Goal: Communication & Community: Connect with others

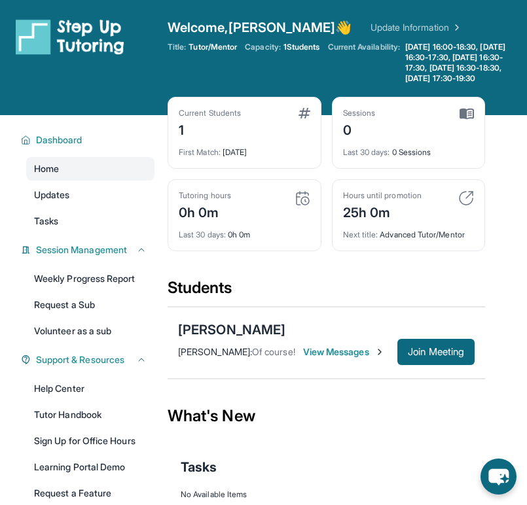
click at [307, 359] on span "View Messages" at bounding box center [344, 351] width 82 height 13
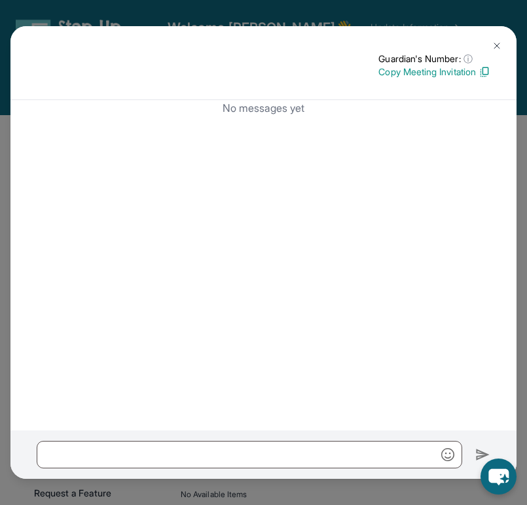
scroll to position [126, 0]
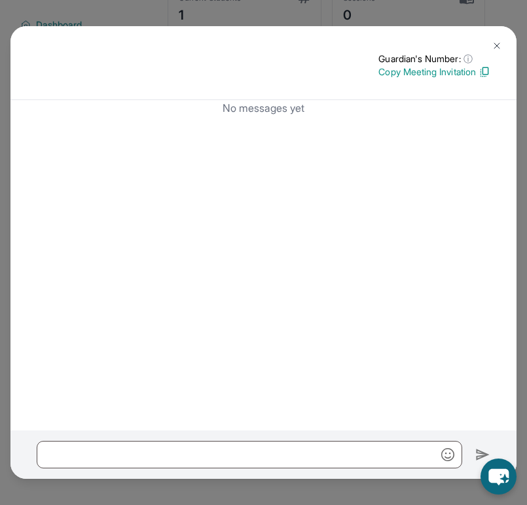
click at [497, 52] on button at bounding box center [497, 46] width 26 height 26
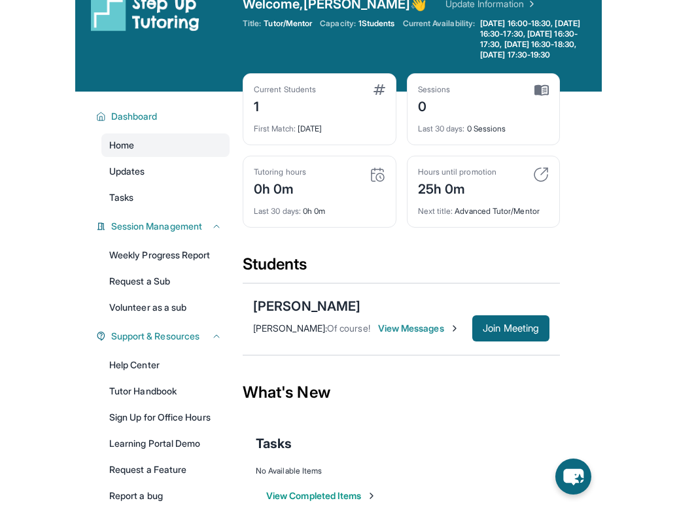
scroll to position [0, 0]
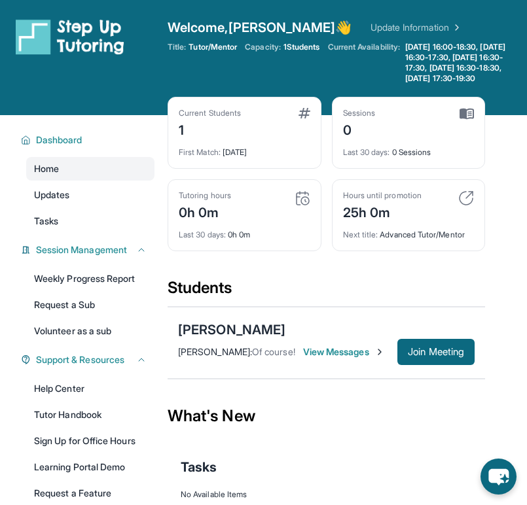
click at [354, 359] on span "View Messages" at bounding box center [344, 351] width 82 height 13
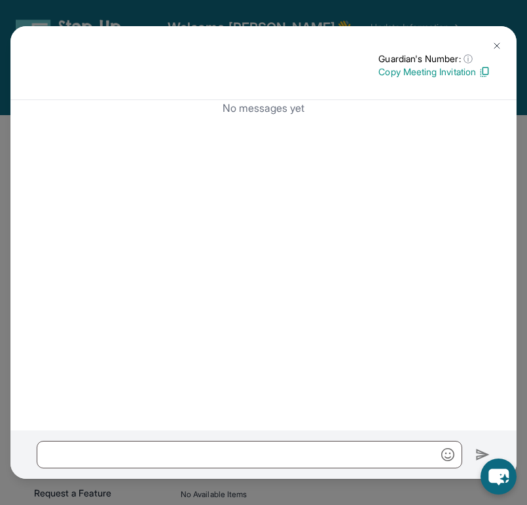
click at [503, 40] on button at bounding box center [497, 46] width 26 height 26
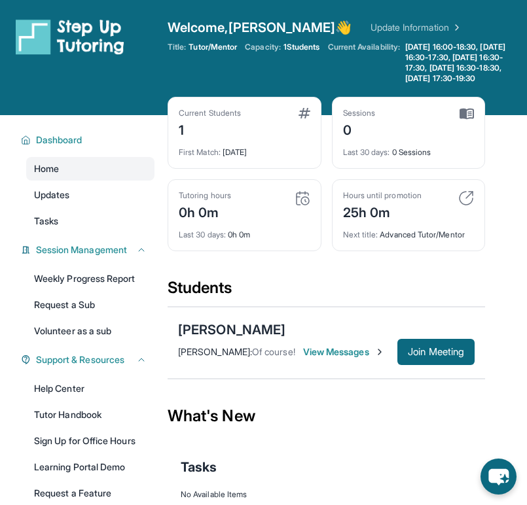
click at [341, 365] on div "[PERSON_NAME] : Of course! View Messages Join Meeting" at bounding box center [326, 352] width 296 height 26
click at [340, 359] on span "View Messages" at bounding box center [344, 351] width 82 height 13
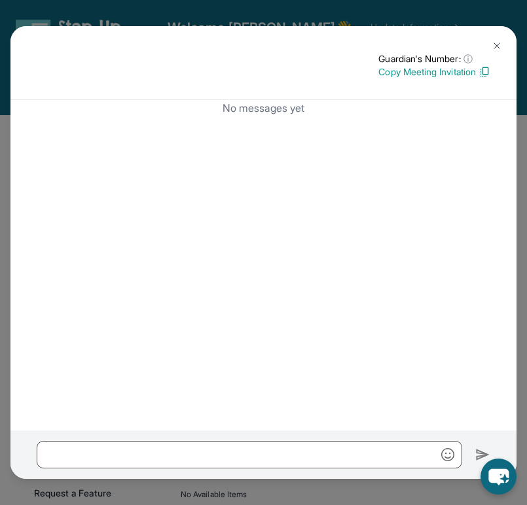
click at [444, 72] on p "Copy Meeting Invitation" at bounding box center [434, 71] width 112 height 13
click at [501, 46] on img at bounding box center [496, 46] width 10 height 10
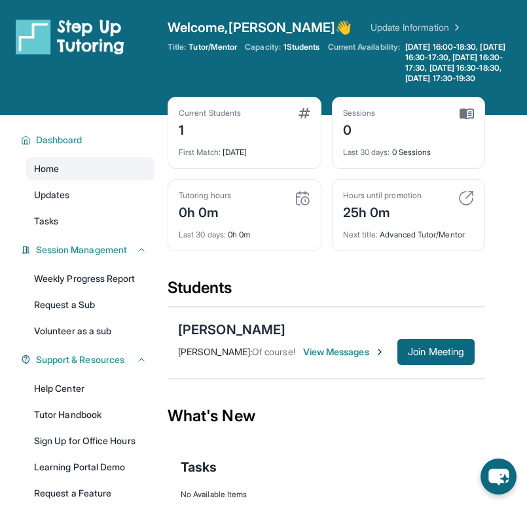
click at [326, 357] on span "View Messages" at bounding box center [344, 351] width 82 height 13
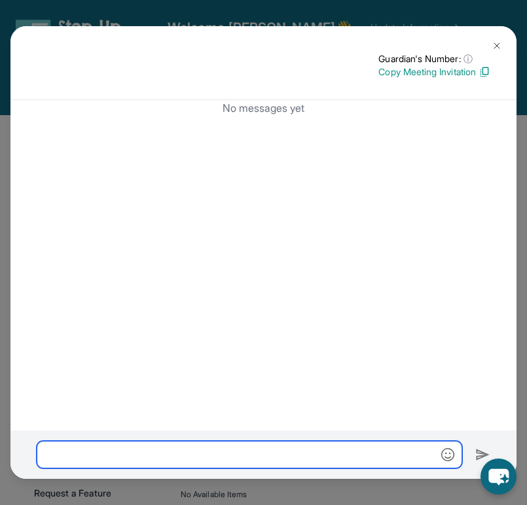
click at [317, 460] on input "text" at bounding box center [249, 454] width 425 height 27
paste input "**********"
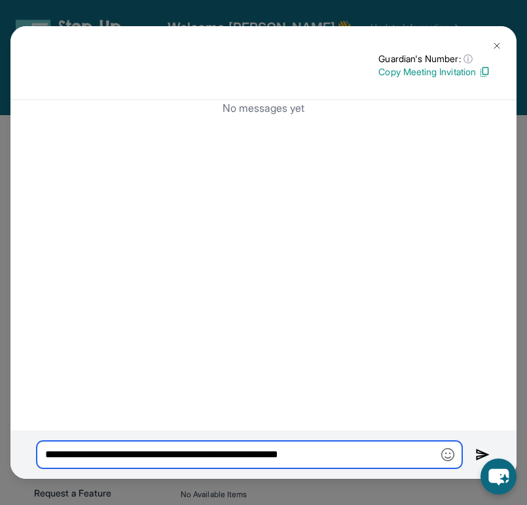
type input "**********"
drag, startPoint x: 379, startPoint y: 453, endPoint x: -25, endPoint y: 432, distance: 404.9
click at [0, 432] on html "**********" at bounding box center [263, 278] width 527 height 557
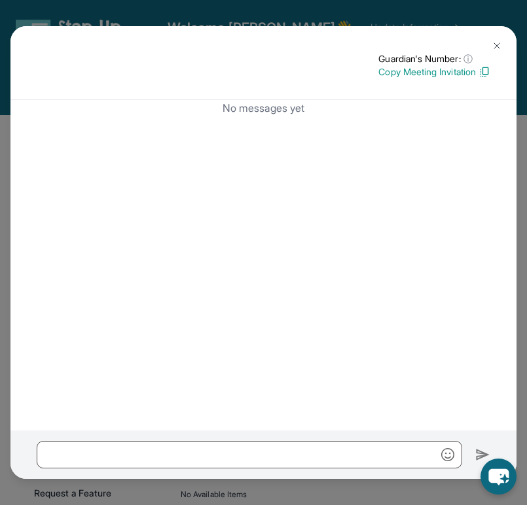
click at [502, 42] on button at bounding box center [497, 46] width 26 height 26
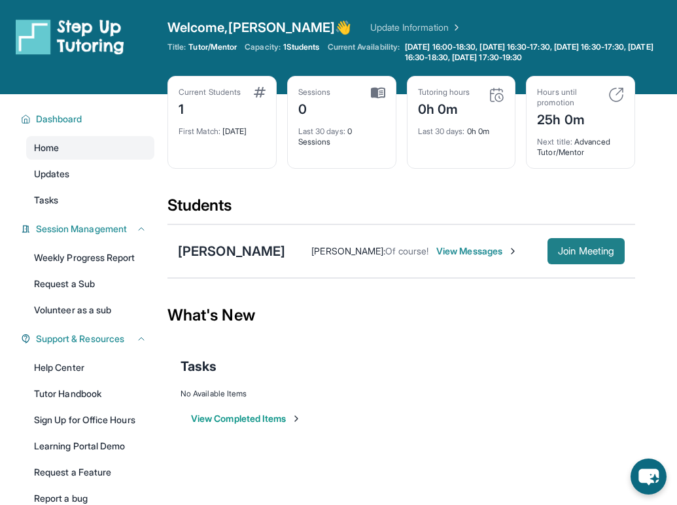
click at [578, 260] on button "Join Meeting" at bounding box center [586, 251] width 77 height 26
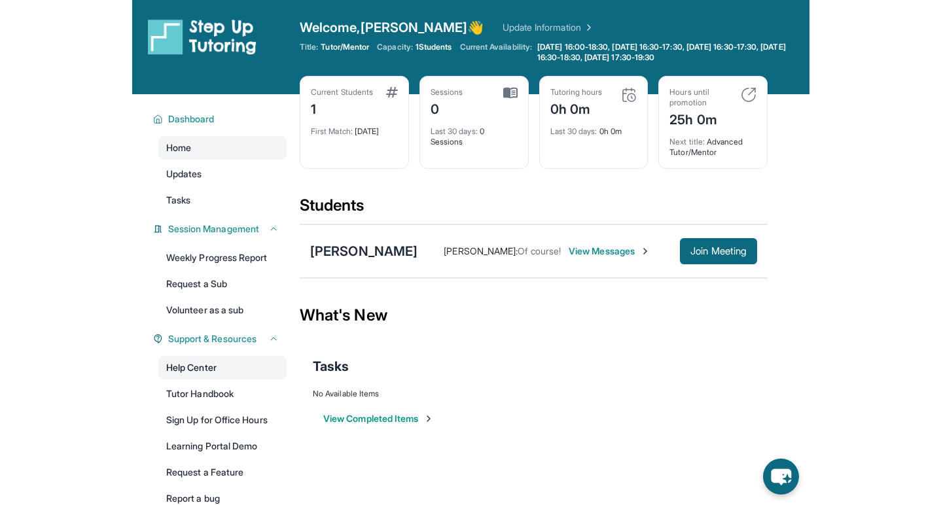
scroll to position [29, 0]
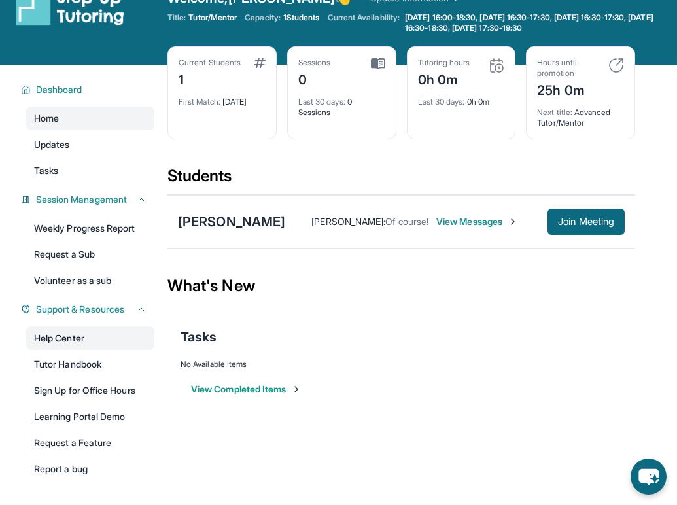
click at [111, 331] on link "Help Center" at bounding box center [90, 338] width 128 height 24
click at [566, 223] on span "Join Meeting" at bounding box center [586, 222] width 56 height 8
